Goal: Task Accomplishment & Management: Manage account settings

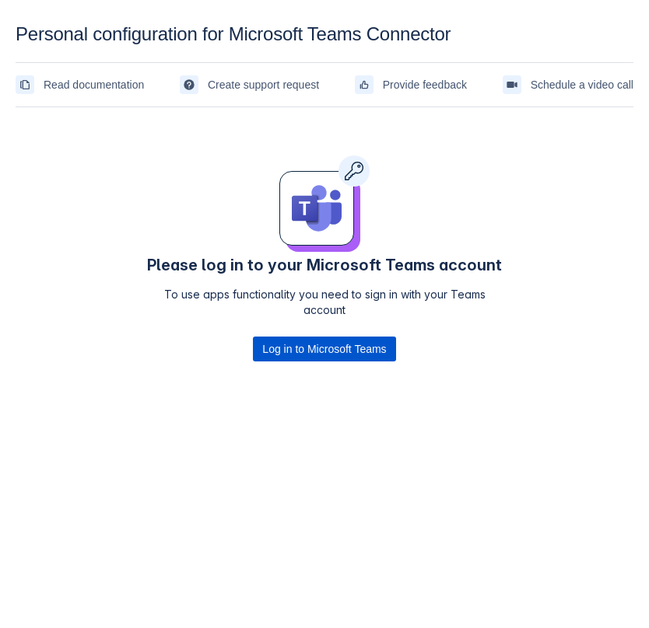
click at [310, 351] on span "Log in to Microsoft Teams" at bounding box center [324, 349] width 124 height 25
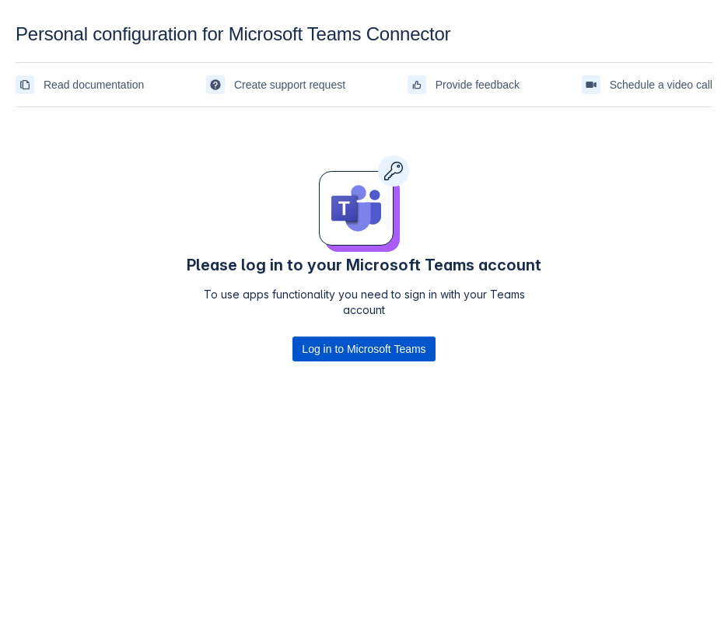
click at [372, 352] on span "Log in to Microsoft Teams" at bounding box center [364, 349] width 124 height 25
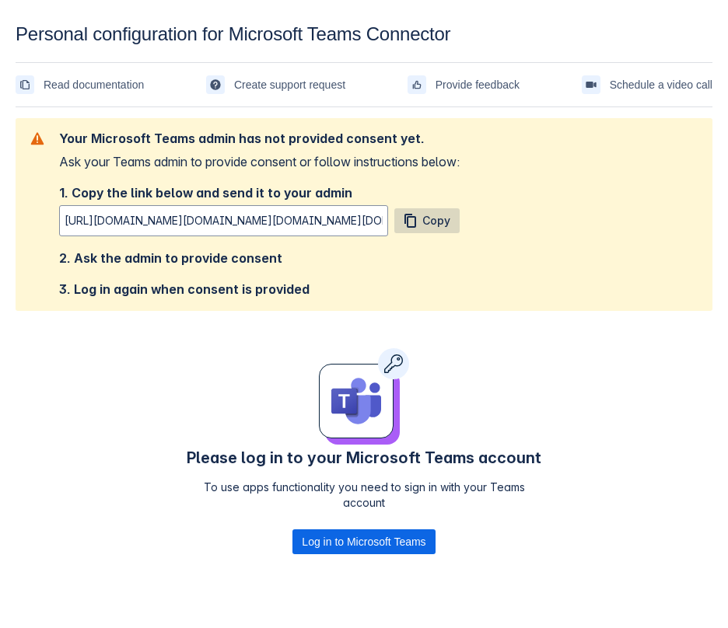
click at [444, 223] on span "Copy" at bounding box center [436, 220] width 28 height 25
click at [491, 386] on div "Please log in to your Microsoft Teams account To use apps functionality you nee…" at bounding box center [364, 454] width 361 height 212
click at [490, 268] on div "Your Microsoft Teams admin has not provided consent yet. Ask your Teams admin t…" at bounding box center [364, 215] width 672 height 168
click at [447, 221] on span "Copy" at bounding box center [436, 220] width 28 height 25
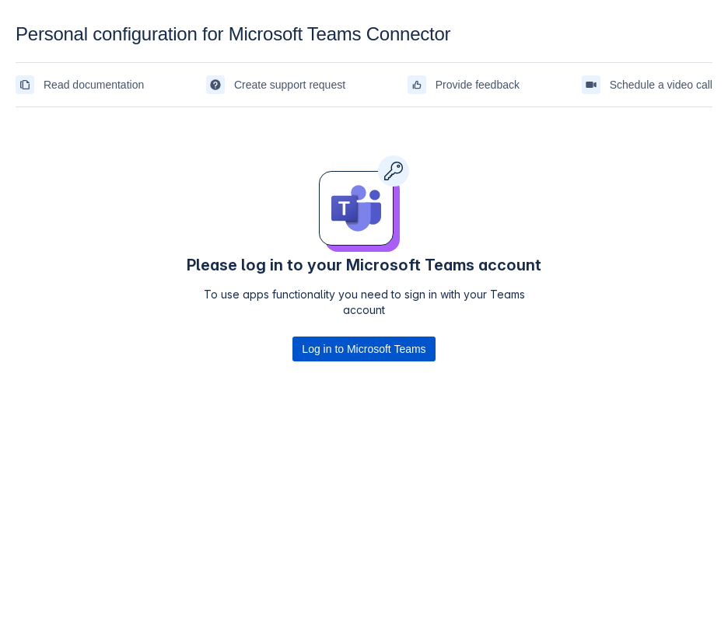
click at [359, 346] on span "Log in to Microsoft Teams" at bounding box center [364, 349] width 124 height 25
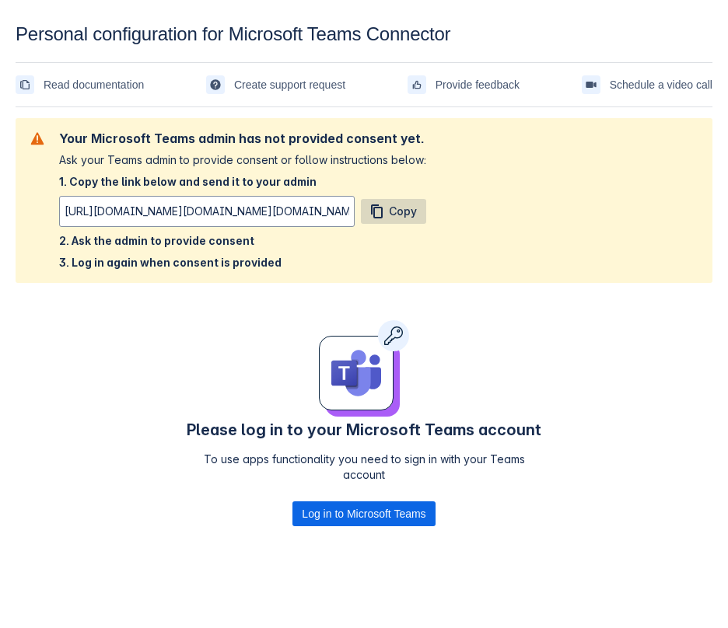
click at [392, 212] on span "Copy" at bounding box center [403, 211] width 28 height 25
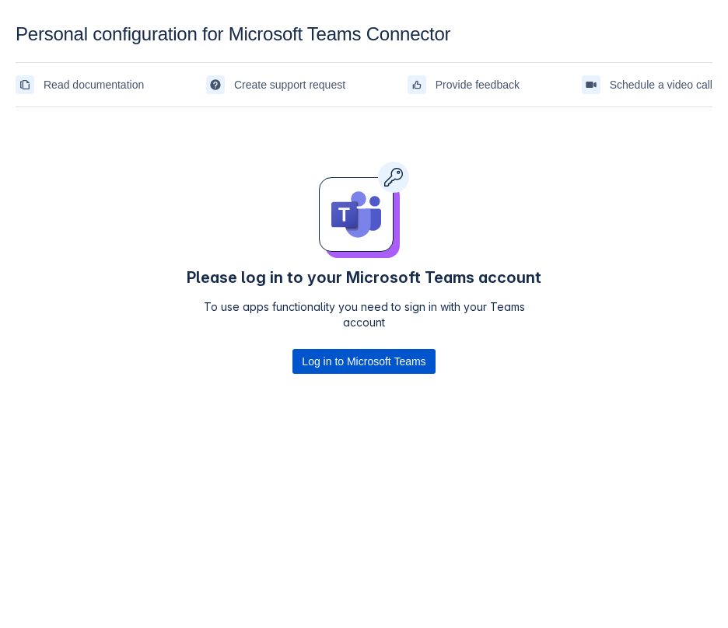
click at [355, 361] on span "Log in to Microsoft Teams" at bounding box center [364, 361] width 124 height 25
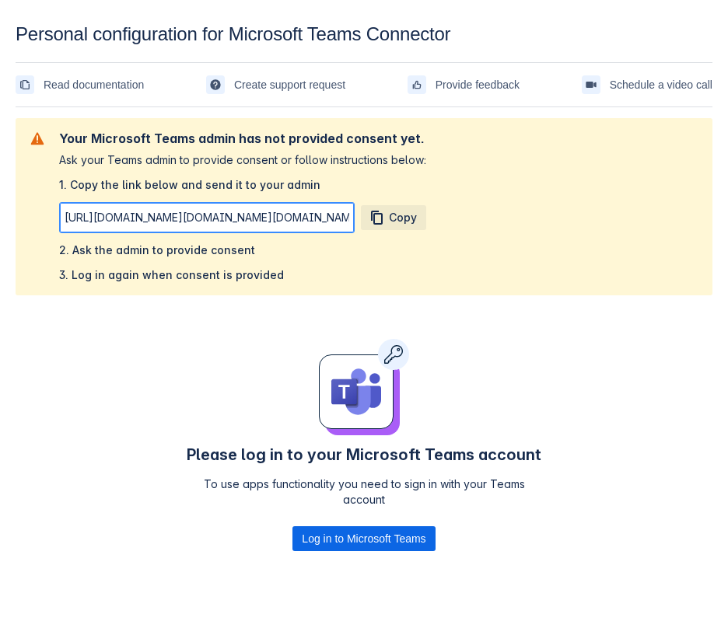
scroll to position [0, 2725]
click at [296, 221] on input "[URL][DOMAIN_NAME][DOMAIN_NAME][DOMAIN_NAME][DOMAIN_NAME]" at bounding box center [207, 218] width 294 height 28
click at [242, 217] on input "[URL][DOMAIN_NAME][DOMAIN_NAME][DOMAIN_NAME][DOMAIN_NAME]" at bounding box center [207, 218] width 294 height 28
drag, startPoint x: 138, startPoint y: 220, endPoint x: 439, endPoint y: 219, distance: 301.0
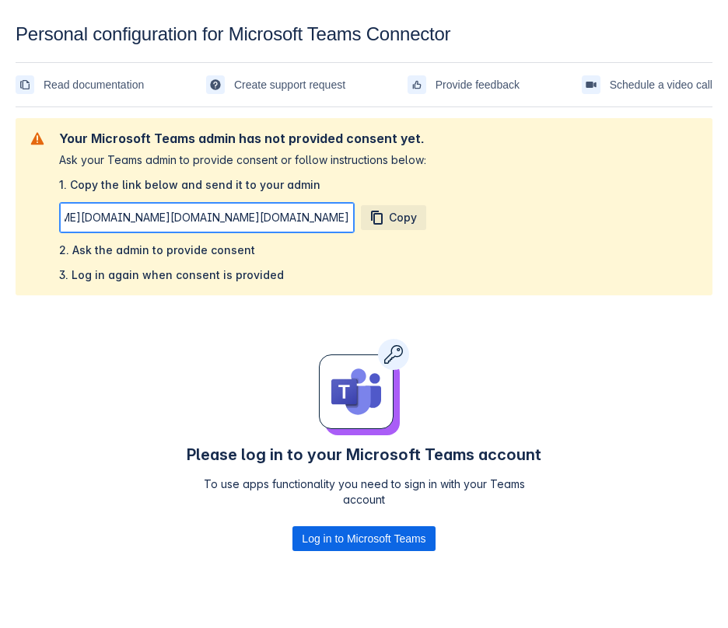
click at [439, 219] on div "Your Microsoft Teams admin has not provided consent yet. Ask your Teams admin t…" at bounding box center [364, 207] width 672 height 152
drag, startPoint x: 142, startPoint y: 219, endPoint x: 27, endPoint y: 211, distance: 115.4
click at [26, 210] on section "Your Microsoft Teams admin has not provided consent yet. Ask your Teams admin t…" at bounding box center [364, 206] width 697 height 177
click at [88, 214] on input "[URL][DOMAIN_NAME][DOMAIN_NAME][DOMAIN_NAME][DOMAIN_NAME]" at bounding box center [207, 218] width 294 height 28
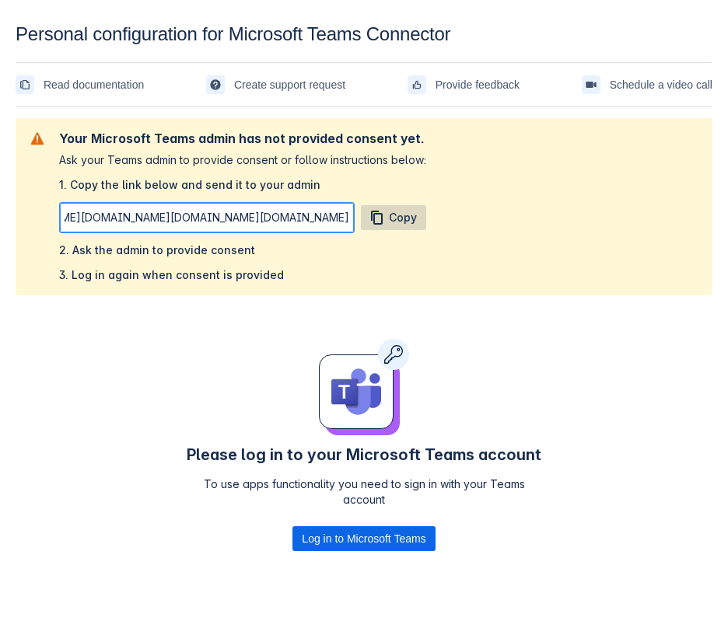
scroll to position [0, 2725]
drag, startPoint x: 64, startPoint y: 216, endPoint x: 366, endPoint y: 212, distance: 302.6
click at [366, 212] on div "[URL][DOMAIN_NAME][DOMAIN_NAME][DOMAIN_NAME][DOMAIN_NAME] Copy" at bounding box center [242, 217] width 367 height 31
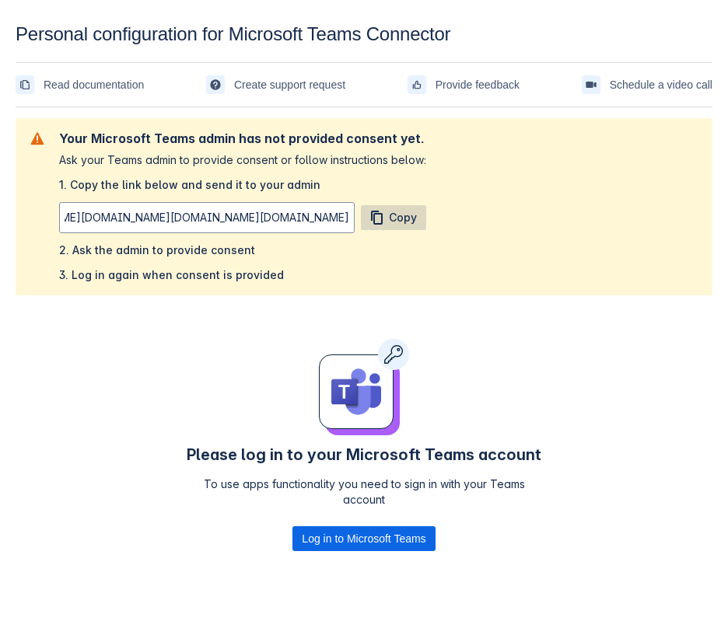
click at [411, 219] on span "Copy" at bounding box center [403, 217] width 28 height 25
click at [515, 235] on div "Your Microsoft Teams admin has not provided consent yet. Ask your Teams admin t…" at bounding box center [364, 207] width 672 height 152
click at [152, 450] on div "Please refresh the page and try again. If the issue persist please contact supp…" at bounding box center [364, 361] width 697 height 494
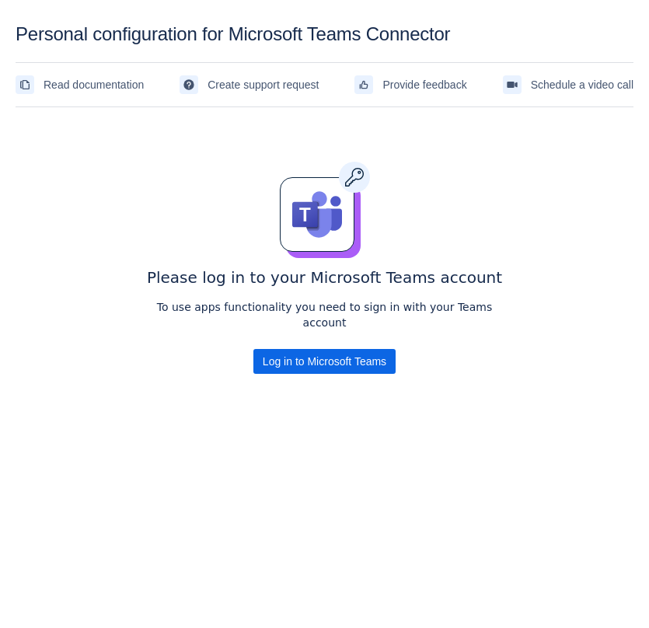
click at [499, 375] on div "Please refresh the page and try again. If the issue persist please contact supp…" at bounding box center [325, 272] width 618 height 317
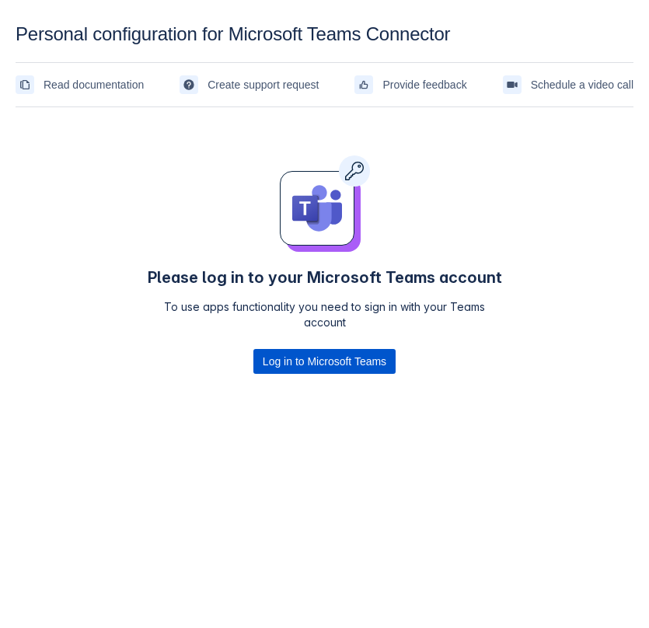
click at [325, 366] on span "Log in to Microsoft Teams" at bounding box center [325, 361] width 124 height 25
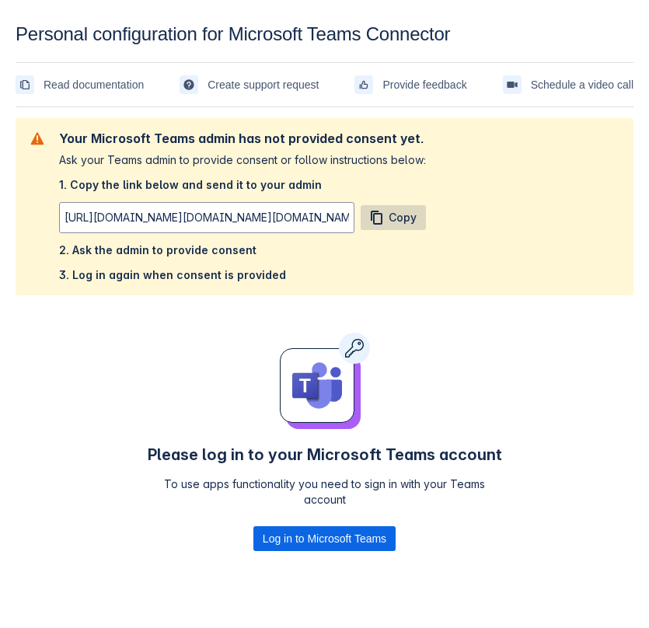
click at [389, 218] on span "Copy" at bounding box center [403, 217] width 28 height 25
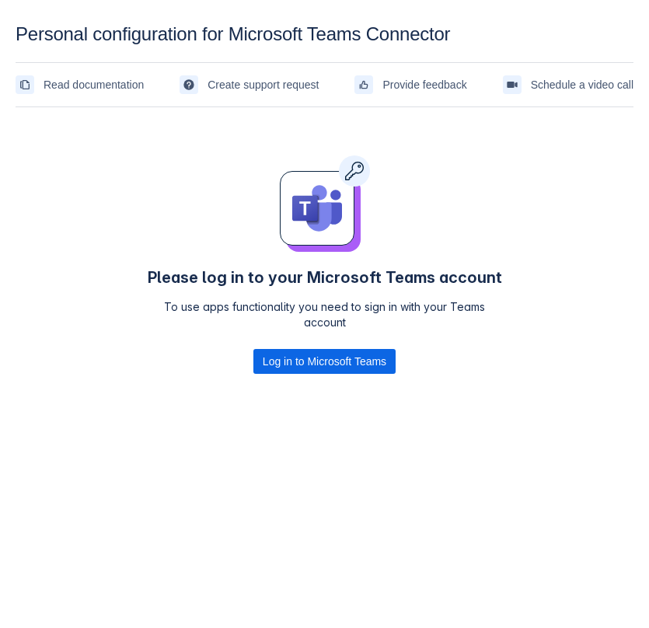
click at [76, 67] on div "Read documentation Create support request Provide feedback Schedule a video call" at bounding box center [325, 84] width 618 height 45
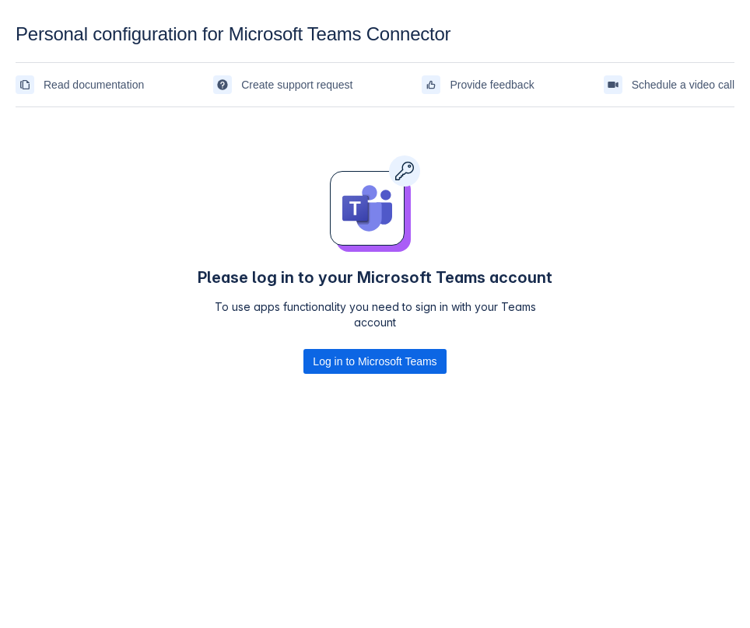
click at [106, 296] on div "Please refresh the page and try again. If the issue persist please contact supp…" at bounding box center [375, 272] width 719 height 317
click at [334, 374] on span "Log in to Microsoft Teams" at bounding box center [375, 361] width 124 height 25
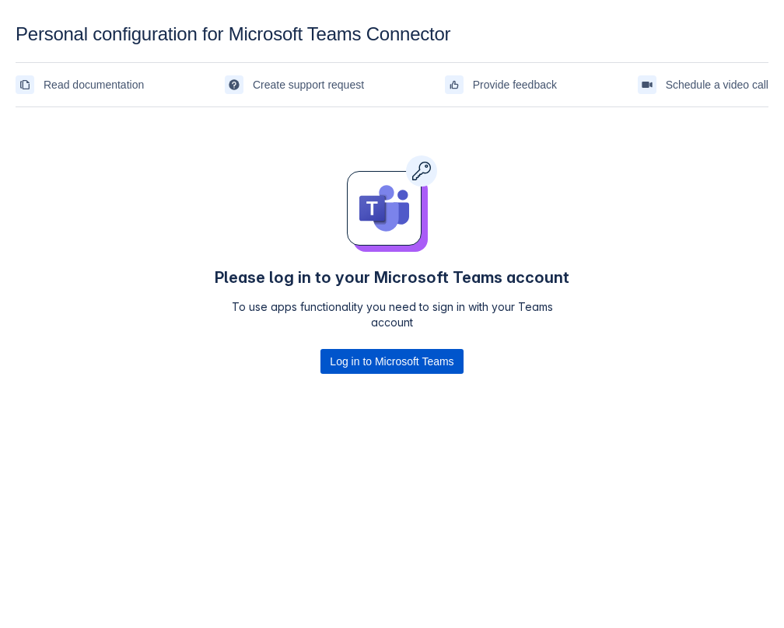
click at [359, 374] on span "Log in to Microsoft Teams" at bounding box center [392, 361] width 124 height 25
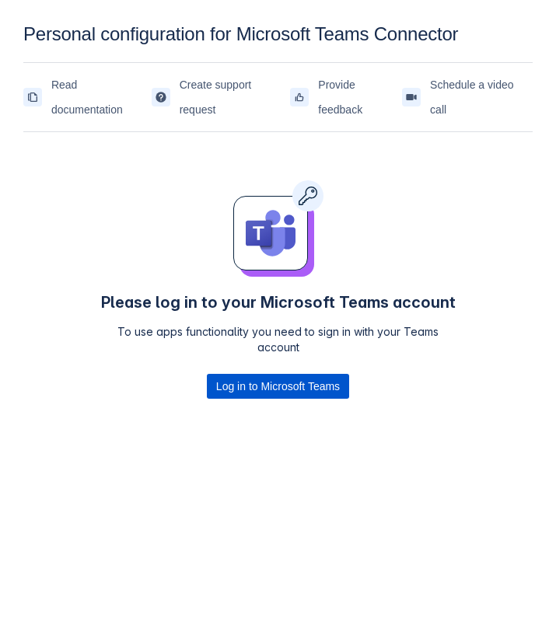
click at [223, 399] on span "Log in to Microsoft Teams" at bounding box center [278, 386] width 124 height 25
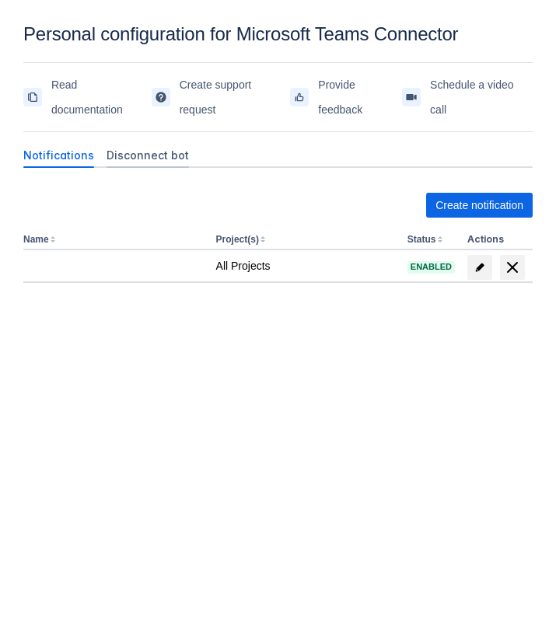
click at [155, 162] on span "Disconnect bot" at bounding box center [148, 156] width 82 height 16
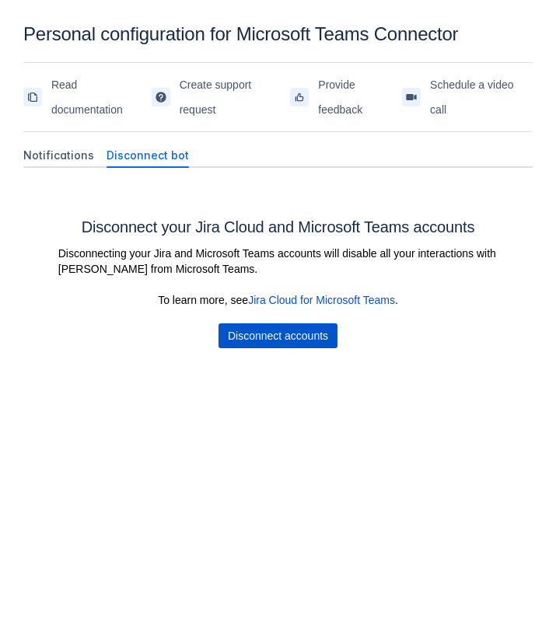
click at [269, 329] on span "Disconnect accounts" at bounding box center [278, 336] width 100 height 25
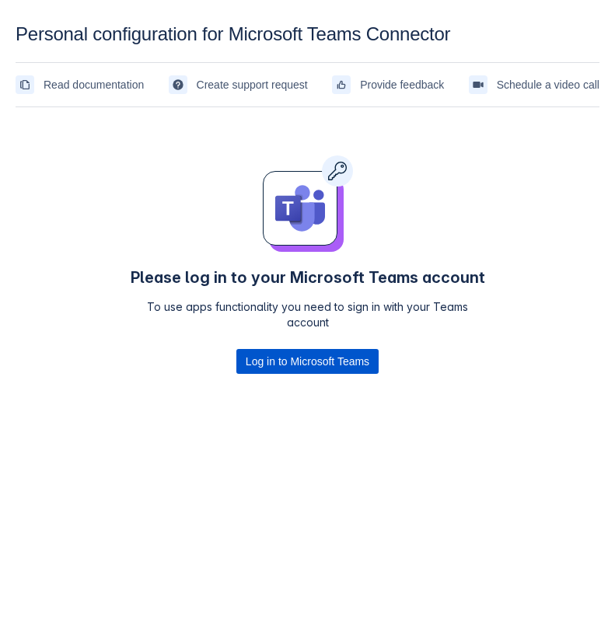
click at [310, 366] on span "Log in to Microsoft Teams" at bounding box center [308, 361] width 124 height 25
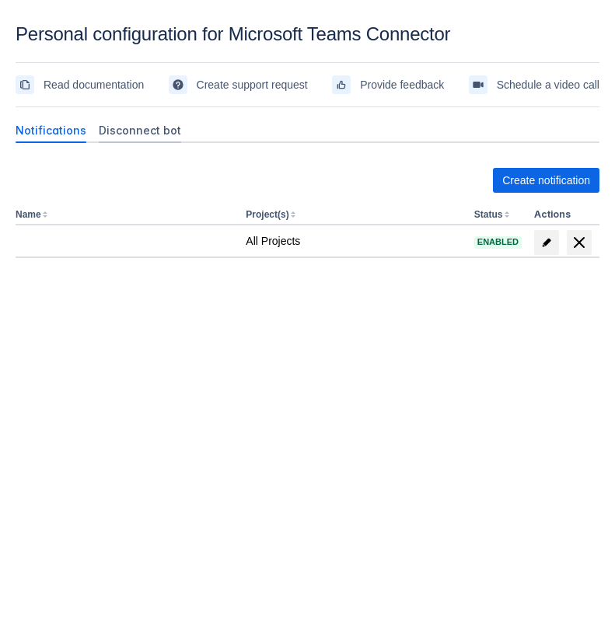
click at [137, 139] on div "Disconnect bot" at bounding box center [140, 130] width 95 height 25
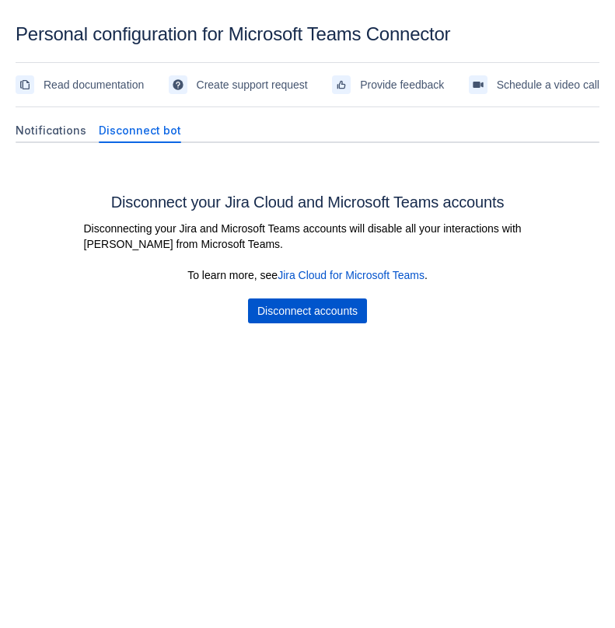
click at [269, 311] on span "Disconnect accounts" at bounding box center [307, 311] width 100 height 25
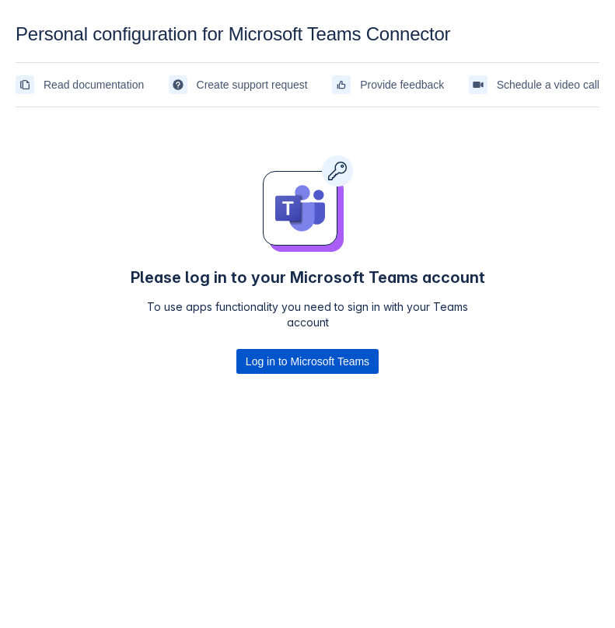
click at [305, 363] on span "Log in to Microsoft Teams" at bounding box center [308, 361] width 124 height 25
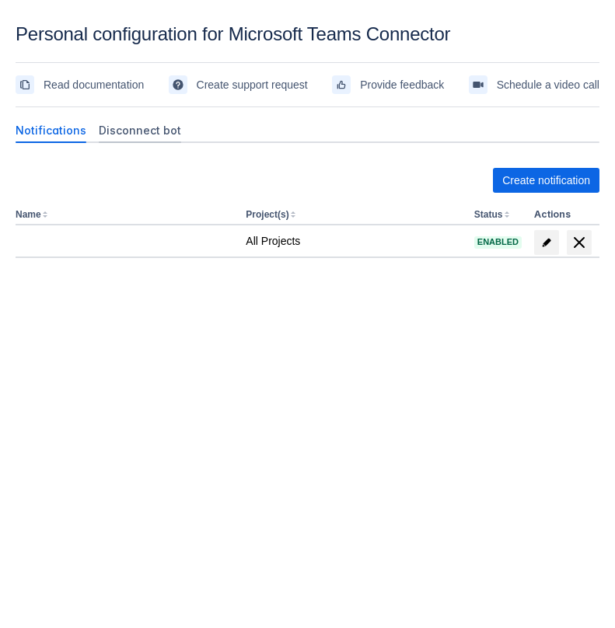
click at [128, 128] on span "Disconnect bot" at bounding box center [140, 131] width 82 height 16
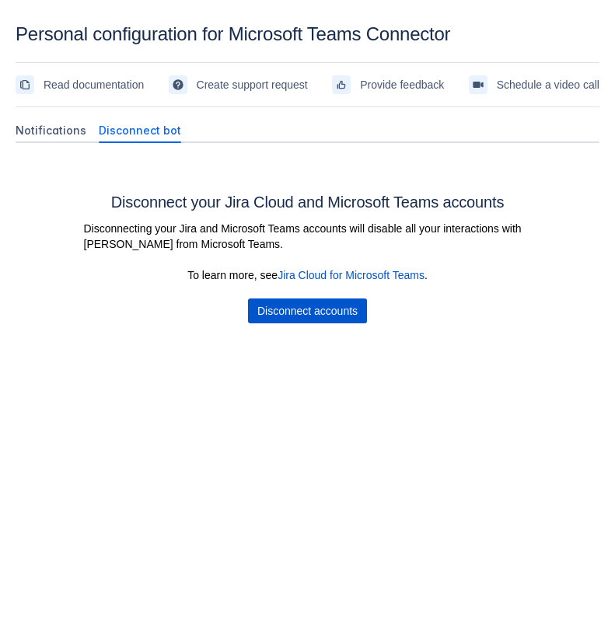
click at [294, 318] on span "Disconnect accounts" at bounding box center [307, 311] width 100 height 25
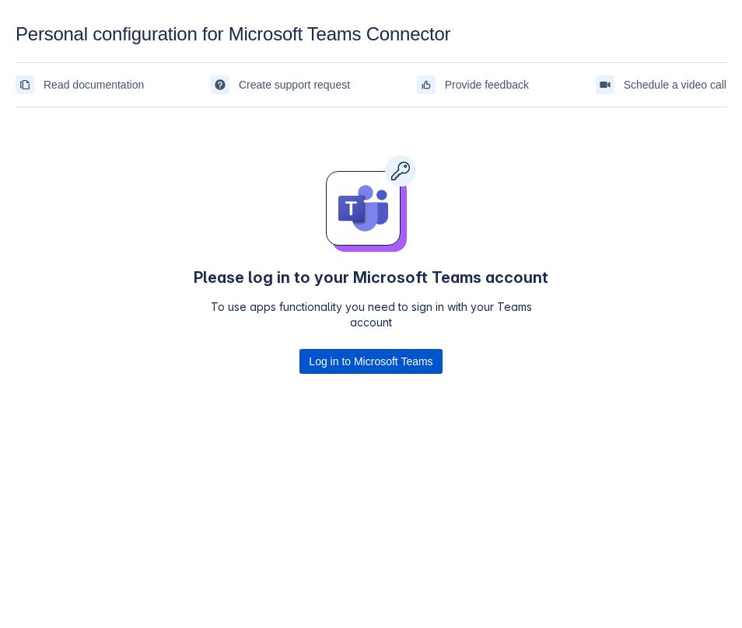
click at [313, 362] on span "Log in to Microsoft Teams" at bounding box center [371, 361] width 124 height 25
